Goal: Task Accomplishment & Management: Use online tool/utility

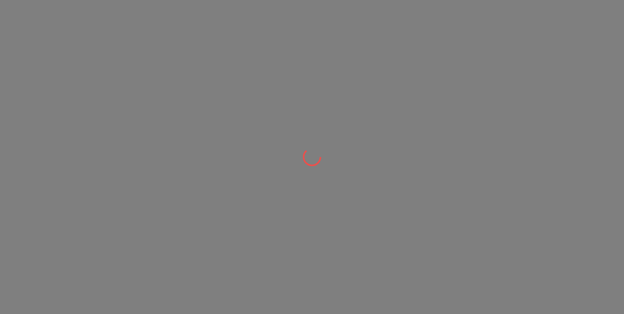
drag, startPoint x: 255, startPoint y: 140, endPoint x: 482, endPoint y: 68, distance: 238.7
click at [256, 138] on div at bounding box center [312, 157] width 624 height 314
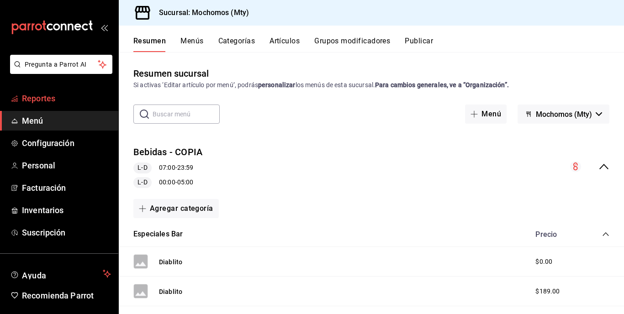
click at [39, 100] on span "Reportes" at bounding box center [66, 98] width 89 height 12
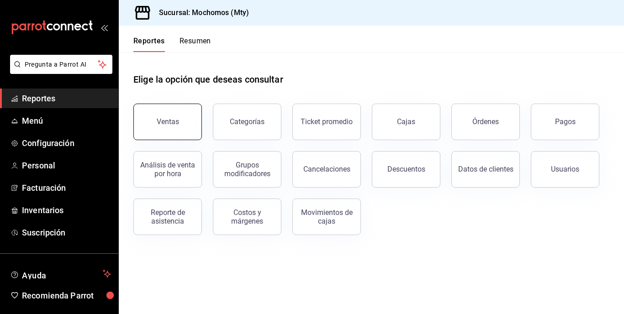
click at [185, 116] on button "Ventas" at bounding box center [167, 122] width 69 height 37
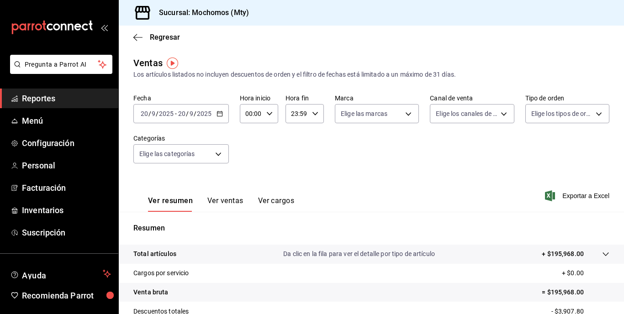
click at [219, 113] on \(Stroke\) "button" at bounding box center [219, 113] width 5 height 0
click at [420, 159] on div "Fecha [DATE] [DATE] - [DATE] [DATE] Hora inicio 00:00 Hora inicio Hora fin 23:5…" at bounding box center [371, 134] width 476 height 80
click at [206, 110] on input "2025" at bounding box center [204, 113] width 16 height 7
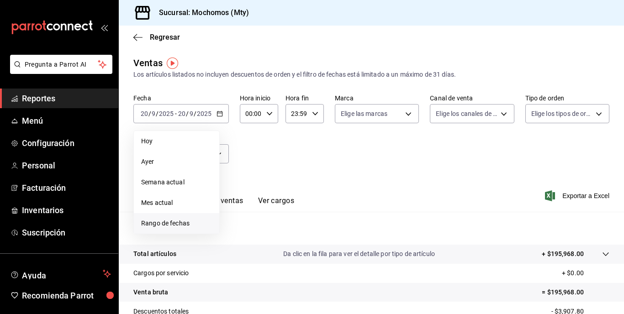
click at [185, 220] on span "Rango de fechas" at bounding box center [176, 224] width 71 height 10
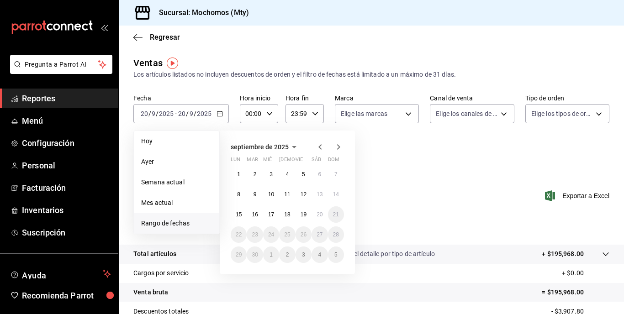
click at [390, 164] on div "Fecha [DATE] [DATE] - [DATE] [DATE] [DATE] [DATE] Semana actual Mes actual [GEO…" at bounding box center [371, 134] width 476 height 80
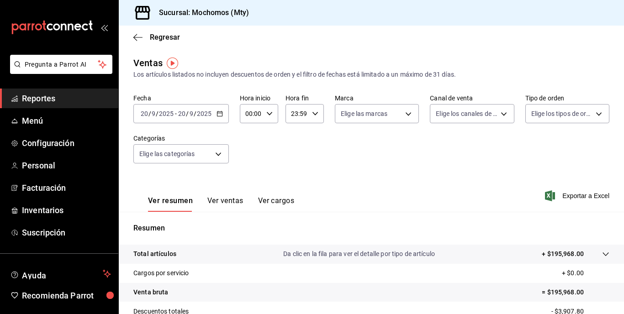
click at [192, 116] on input "9" at bounding box center [191, 113] width 5 height 7
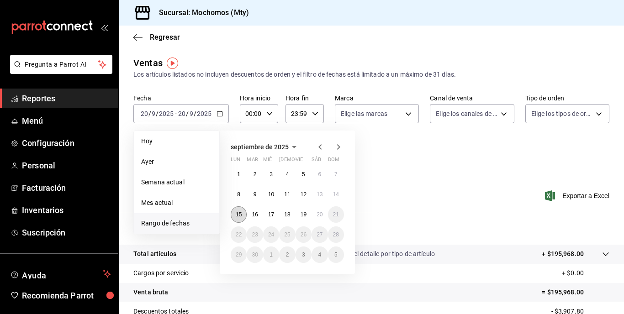
click at [239, 215] on abbr "15" at bounding box center [239, 215] width 6 height 6
click at [320, 212] on abbr "20" at bounding box center [320, 215] width 6 height 6
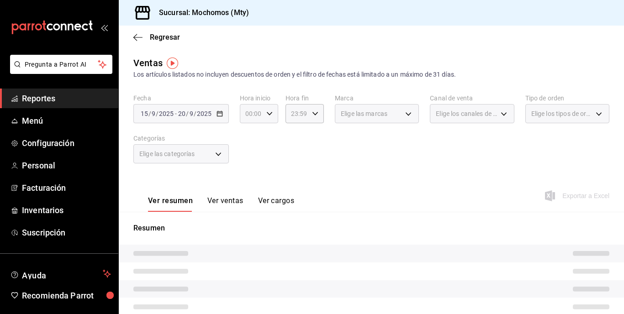
click at [262, 113] on div "00:00 Hora inicio" at bounding box center [259, 113] width 38 height 19
click at [249, 150] on button "05" at bounding box center [248, 155] width 15 height 18
type input "05:00"
click at [305, 117] on div at bounding box center [312, 157] width 624 height 314
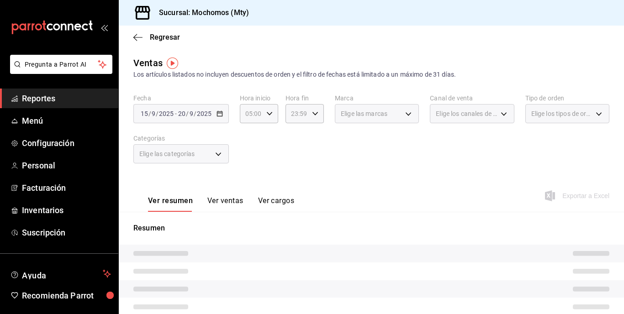
click at [305, 117] on div "00 01 02 03 04 05 06 07 08 09 10 11 12 13 14 15 16 17 18 19 20 21 22 23 00 01 0…" at bounding box center [312, 159] width 624 height 312
click at [317, 115] on div "23:59 Hora fin" at bounding box center [305, 113] width 38 height 19
click at [293, 158] on span "05" at bounding box center [294, 158] width 4 height 7
click at [394, 159] on div at bounding box center [312, 157] width 624 height 314
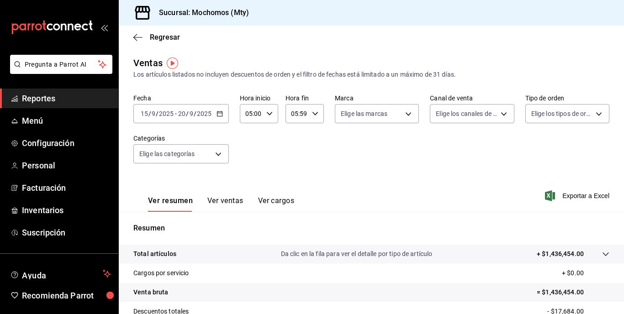
click at [550, 249] on p "+ $1,436,454.00" at bounding box center [560, 254] width 47 height 10
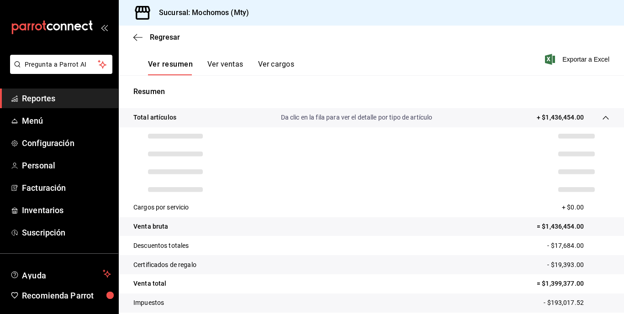
scroll to position [137, 0]
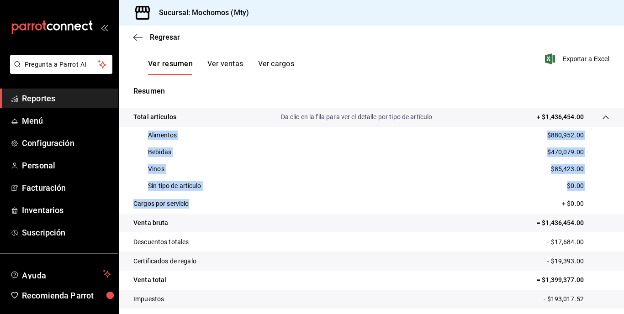
drag, startPoint x: 146, startPoint y: 131, endPoint x: 226, endPoint y: 213, distance: 114.4
click at [226, 213] on tbody "Total artículos Da clic en la fila para ver el detalle por tipo de artículo + $…" at bounding box center [371, 218] width 505 height 220
copy tbody "Alimentos $880,952.00 Bebidas $470,079.00 Vinos $85,423.00 Sin tipo de artículo…"
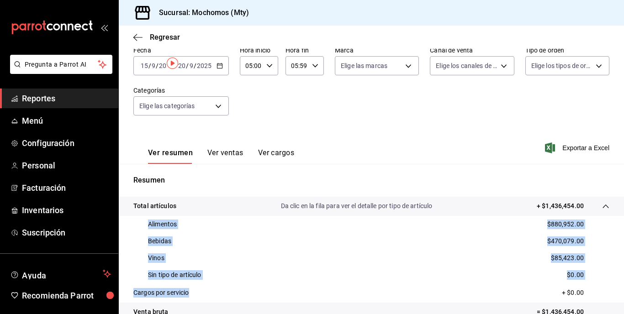
scroll to position [0, 0]
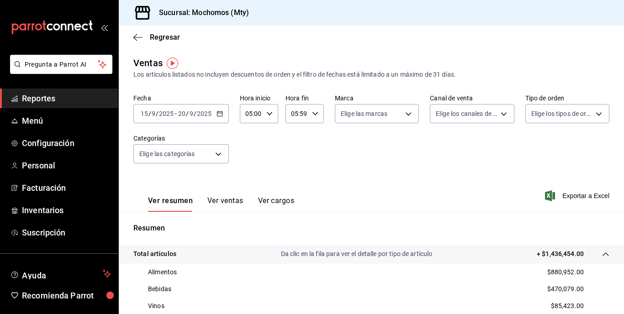
click at [234, 118] on div "Fecha [DATE] [DATE] - [DATE] [DATE] Hora inicio 05:00 Hora inicio Hora fin 05:5…" at bounding box center [371, 134] width 476 height 80
click at [221, 114] on icon "button" at bounding box center [220, 114] width 6 height 6
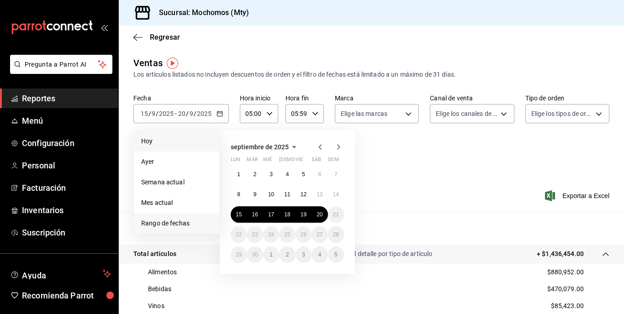
click at [152, 145] on span "Hoy" at bounding box center [176, 142] width 71 height 10
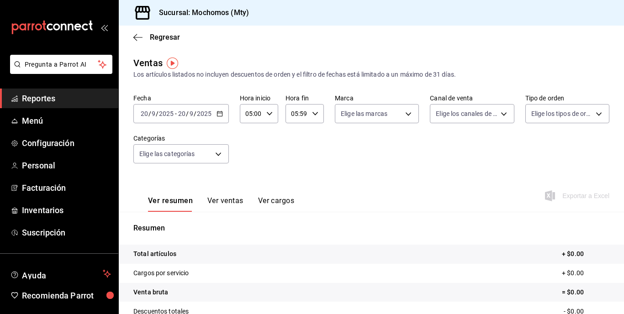
click at [303, 116] on input "05:59" at bounding box center [297, 114] width 23 height 18
click at [296, 191] on span "23" at bounding box center [294, 188] width 4 height 7
type input "23:59"
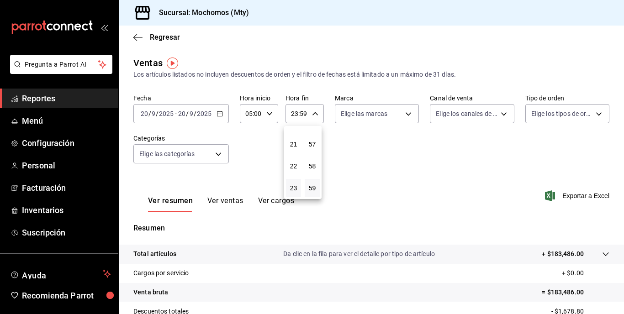
click at [369, 183] on div at bounding box center [312, 157] width 624 height 314
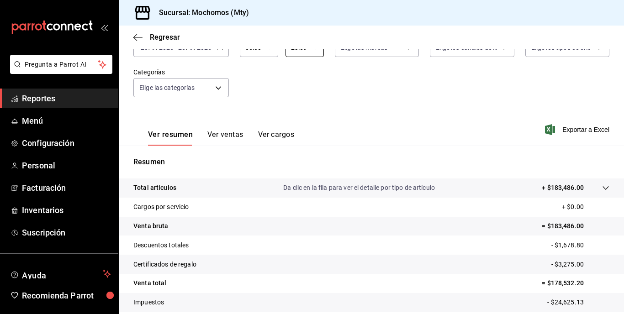
scroll to position [123, 0]
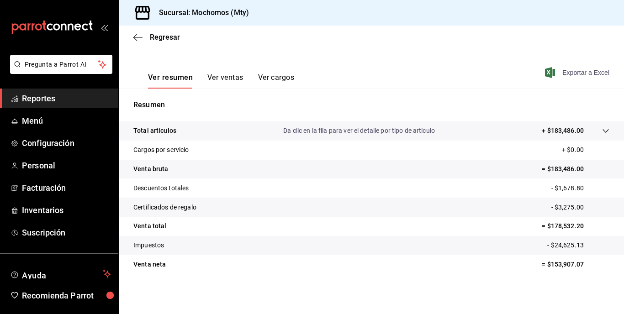
click at [586, 78] on span "Exportar a Excel" at bounding box center [578, 72] width 63 height 11
